Goal: Task Accomplishment & Management: Manage account settings

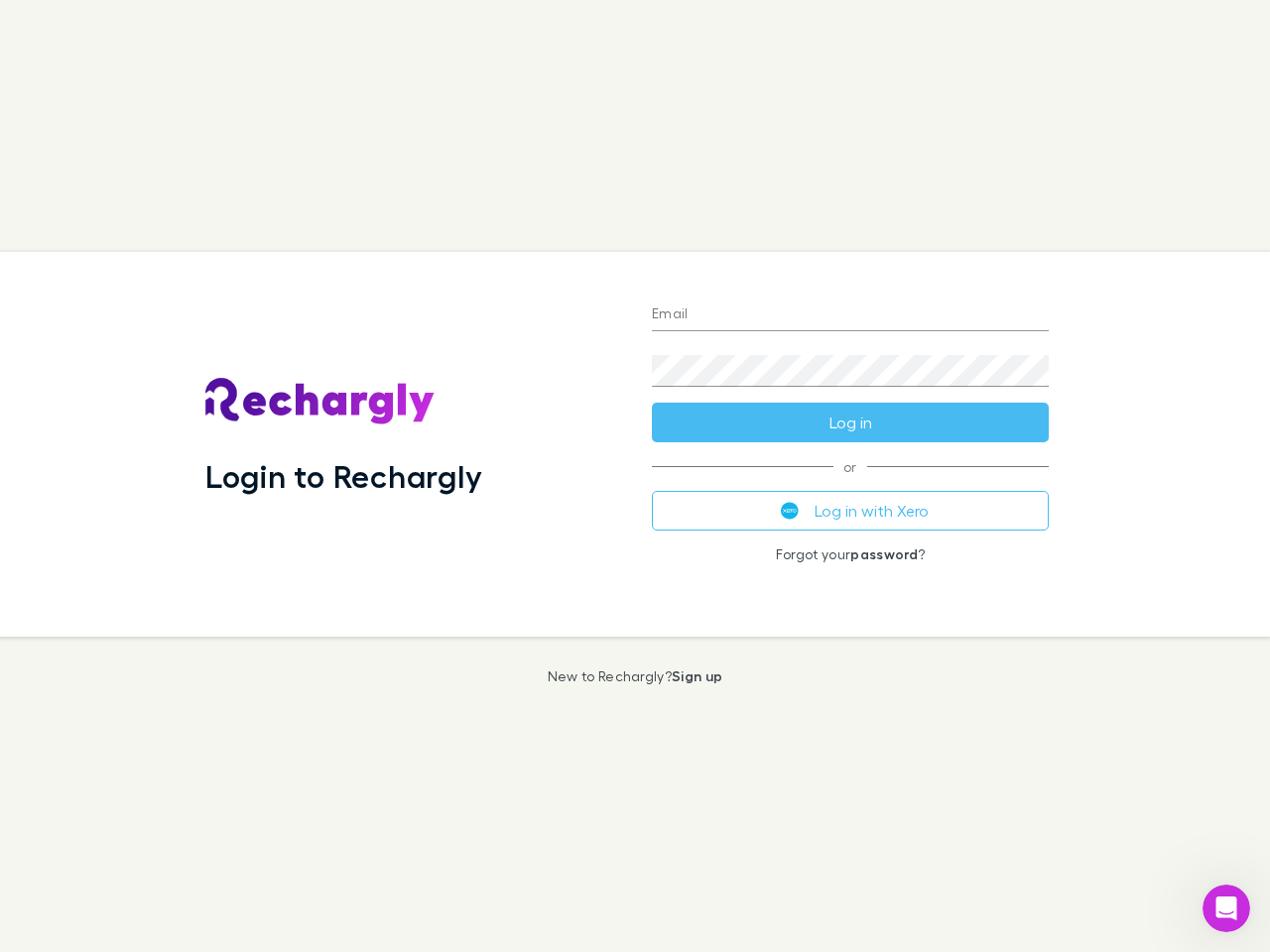
click at [635, 476] on div "Login to Rechargly" at bounding box center [413, 445] width 447 height 385
click at [850, 316] on input "Email" at bounding box center [851, 316] width 397 height 32
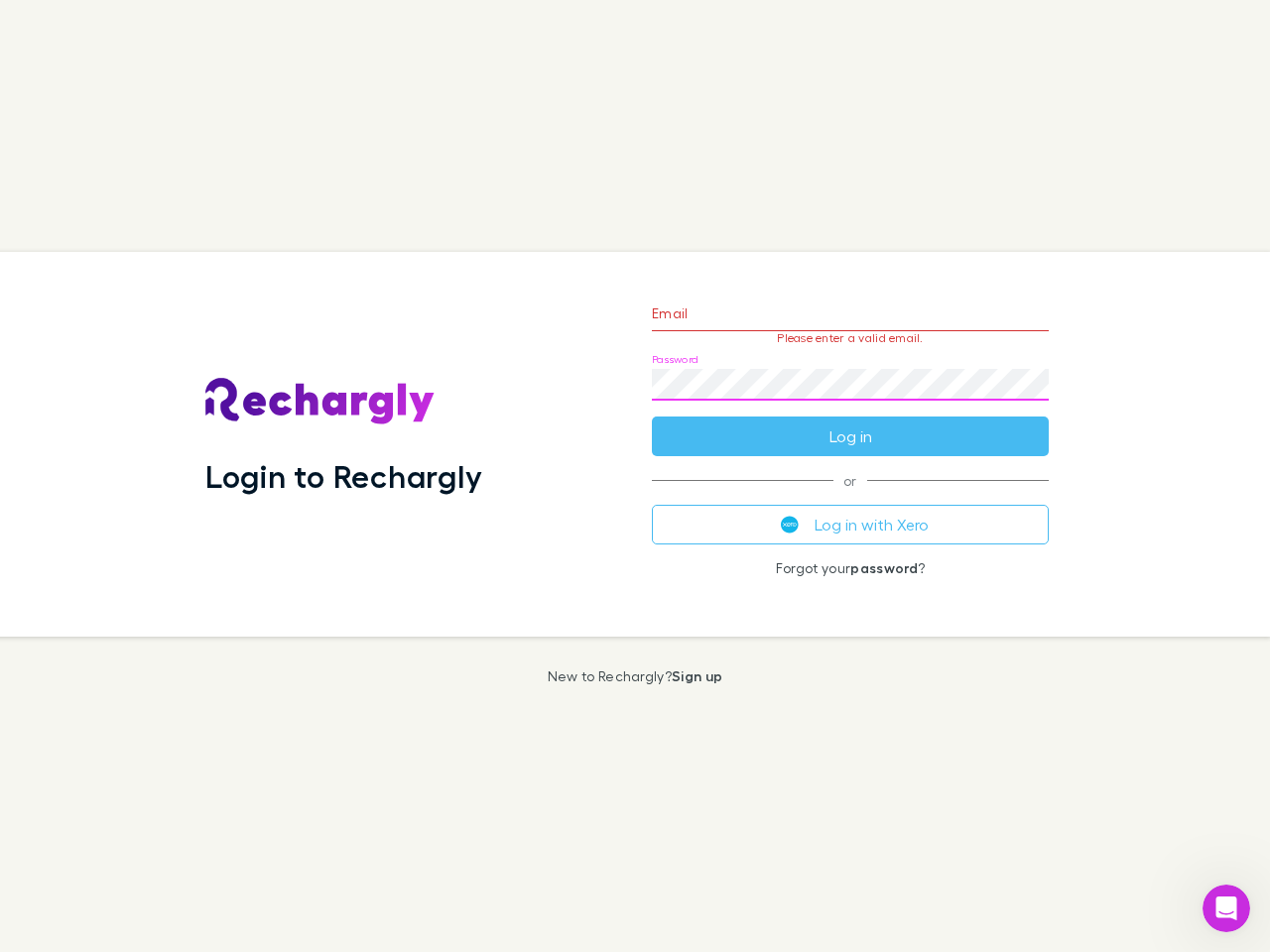
click at [850, 423] on form "Email Please enter a valid email. Password Log in" at bounding box center [851, 370] width 397 height 173
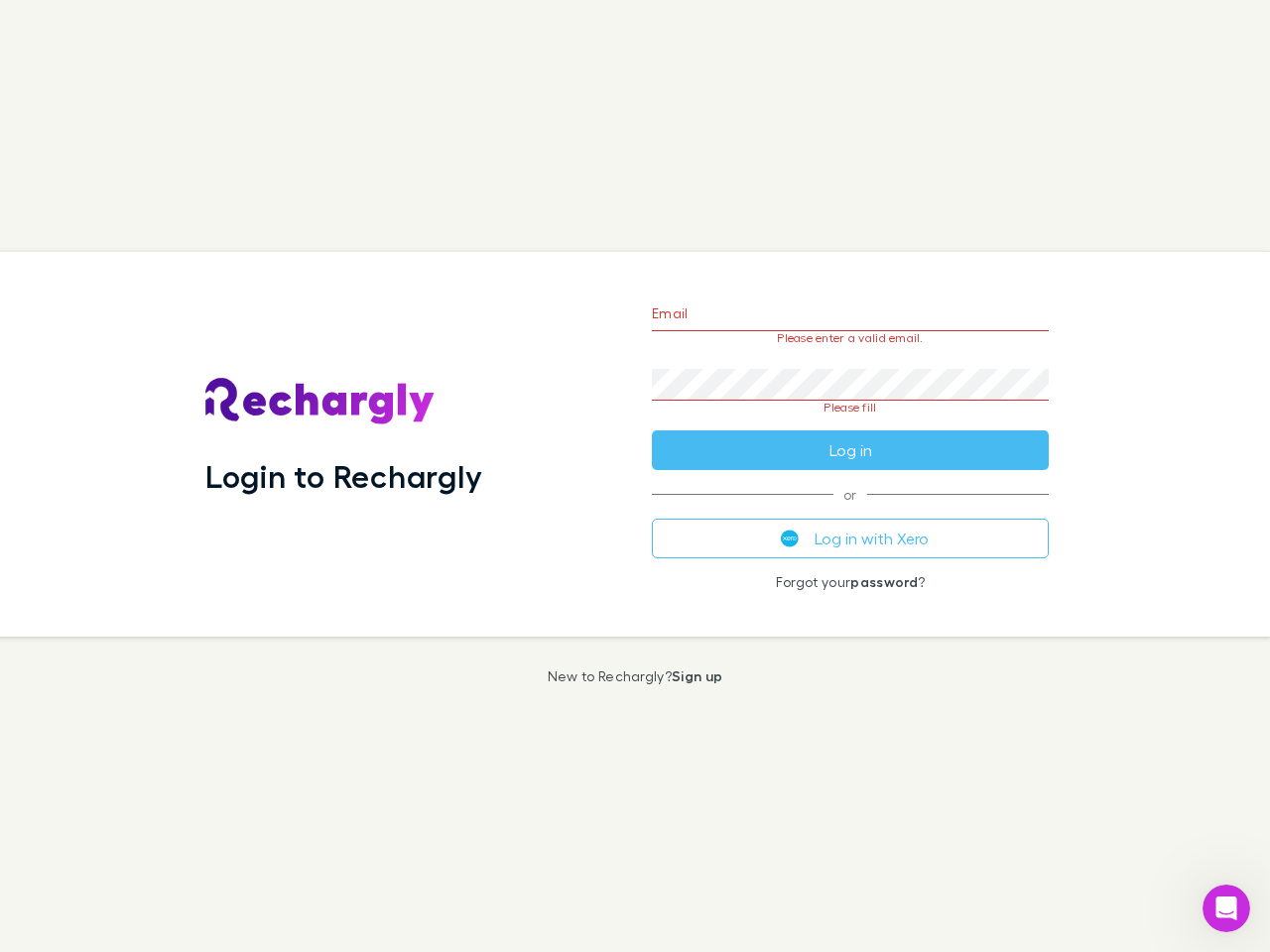
click at [850, 511] on div "Email Please enter a valid email. Password Please fill Log in or Log in with Xe…" at bounding box center [851, 445] width 429 height 385
click at [1226, 908] on icon "Open Intercom Messenger" at bounding box center [1226, 908] width 33 height 33
